Goal: Information Seeking & Learning: Find contact information

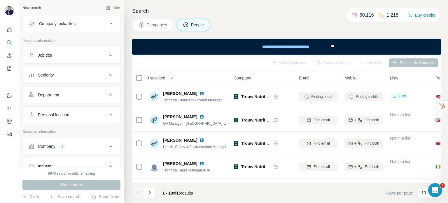
click at [260, 22] on div "Companies People" at bounding box center [286, 25] width 309 height 12
click at [107, 56] on icon at bounding box center [110, 55] width 7 height 7
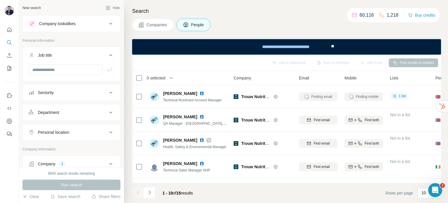
click at [107, 57] on icon at bounding box center [110, 55] width 7 height 7
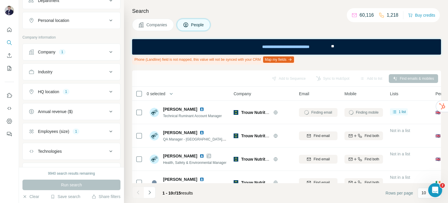
scroll to position [117, 0]
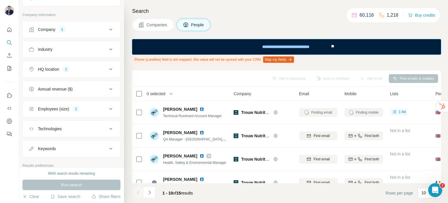
click at [109, 29] on icon at bounding box center [110, 30] width 3 height 2
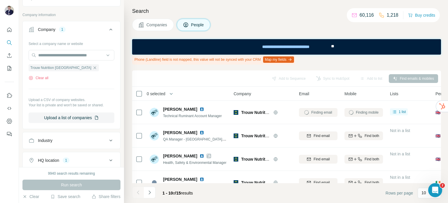
click at [92, 67] on icon "button" at bounding box center [94, 67] width 5 height 5
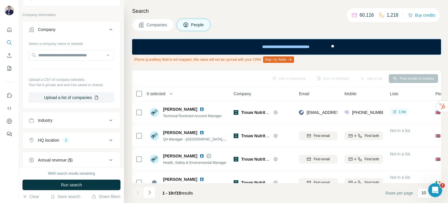
scroll to position [146, 0]
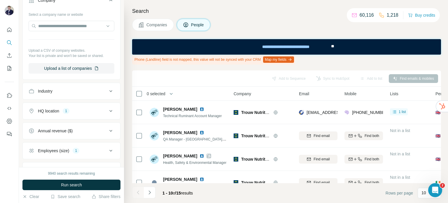
click at [107, 111] on icon at bounding box center [110, 110] width 7 height 7
click at [68, 138] on icon "button" at bounding box center [70, 138] width 5 height 5
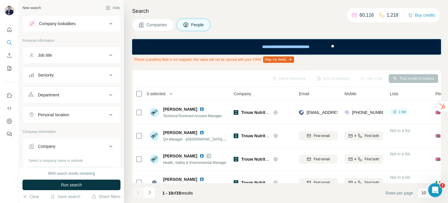
click at [101, 23] on div "Company lookalikes" at bounding box center [68, 23] width 79 height 7
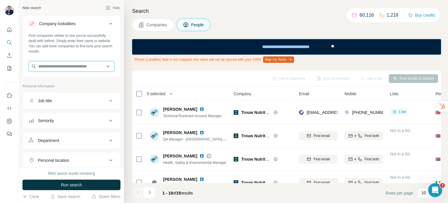
click at [52, 67] on input "text" at bounding box center [72, 66] width 86 height 10
type input "**********"
drag, startPoint x: 65, startPoint y: 67, endPoint x: 38, endPoint y: 64, distance: 27.5
click at [38, 64] on input "**********" at bounding box center [72, 66] width 86 height 10
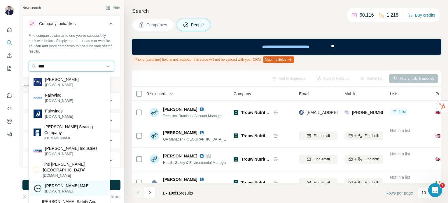
type input "****"
click at [57, 183] on p "[PERSON_NAME] M&E" at bounding box center [66, 186] width 43 height 6
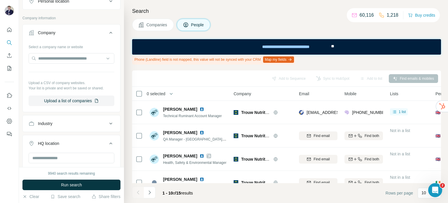
scroll to position [231, 0]
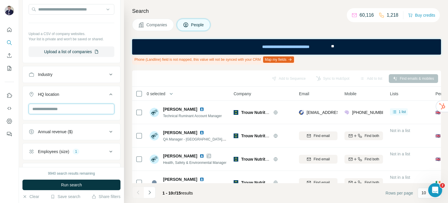
click at [62, 104] on input "text" at bounding box center [72, 109] width 86 height 10
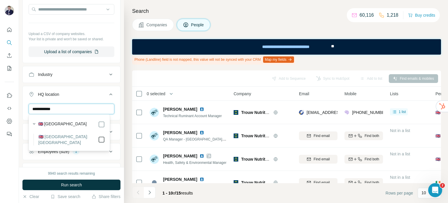
type input "**********"
click at [34, 169] on div "9940 search results remaining Run search Clear Save search Share filters" at bounding box center [71, 185] width 105 height 36
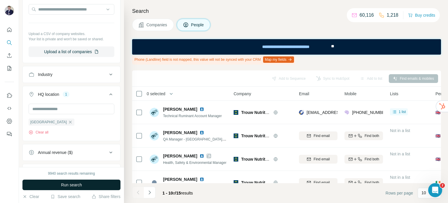
click at [66, 185] on span "Run search" at bounding box center [71, 185] width 21 height 6
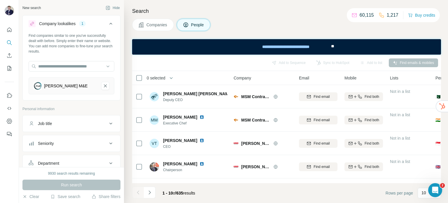
scroll to position [87, 0]
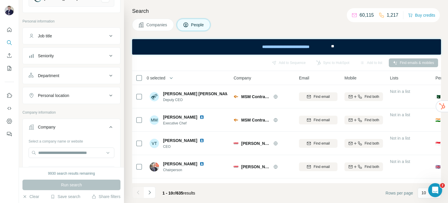
click at [153, 24] on span "Companies" at bounding box center [156, 25] width 21 height 6
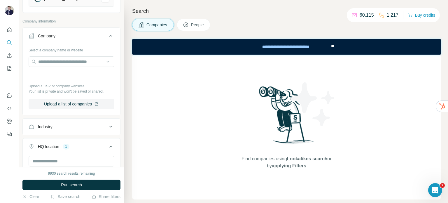
scroll to position [146, 0]
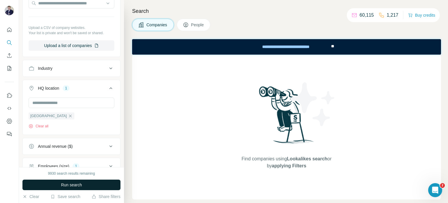
click at [71, 188] on span "Run search" at bounding box center [71, 185] width 21 height 6
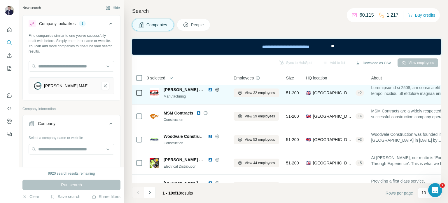
scroll to position [21, 0]
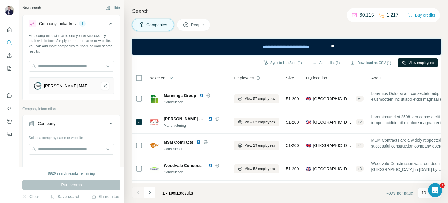
click at [413, 64] on button "View employees" at bounding box center [418, 62] width 41 height 9
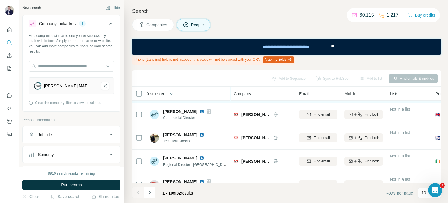
scroll to position [0, 0]
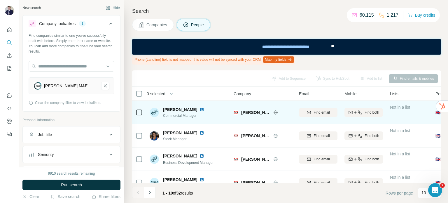
scroll to position [87, 0]
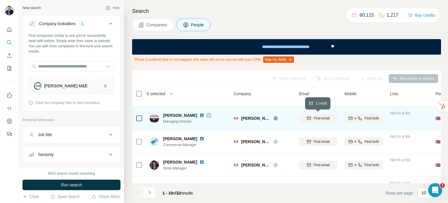
drag, startPoint x: 313, startPoint y: 116, endPoint x: 261, endPoint y: 122, distance: 52.8
click at [314, 116] on span "Find email" at bounding box center [322, 117] width 16 height 5
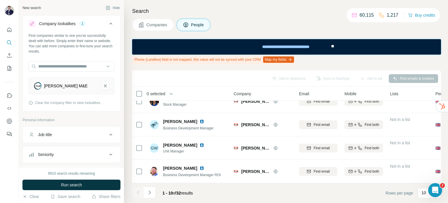
scroll to position [37, 0]
